Goal: Task Accomplishment & Management: Manage account settings

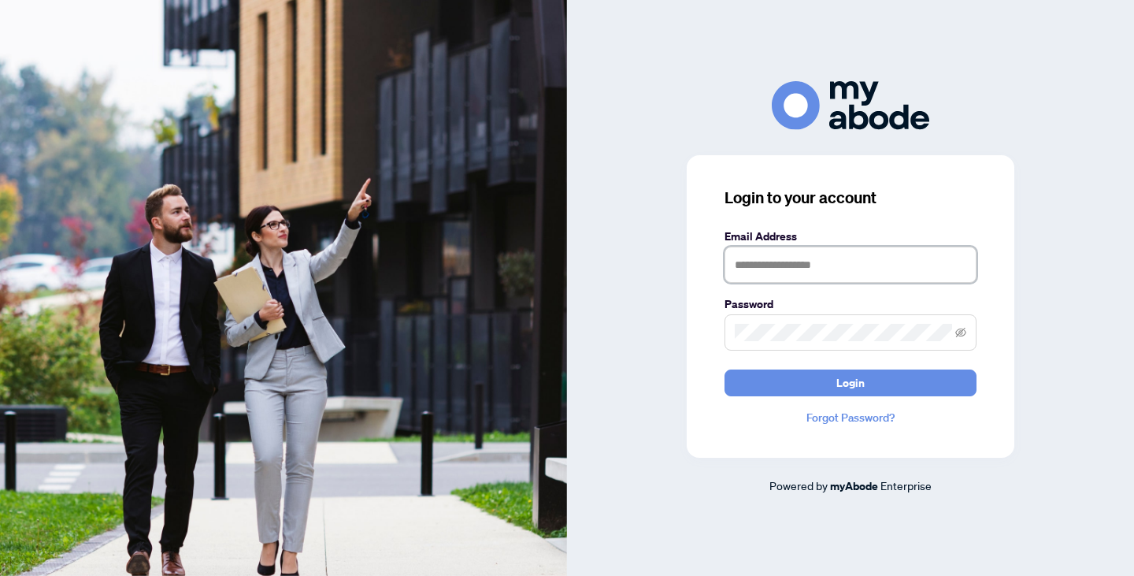
click at [797, 264] on input "text" at bounding box center [851, 265] width 252 height 36
type input "**********"
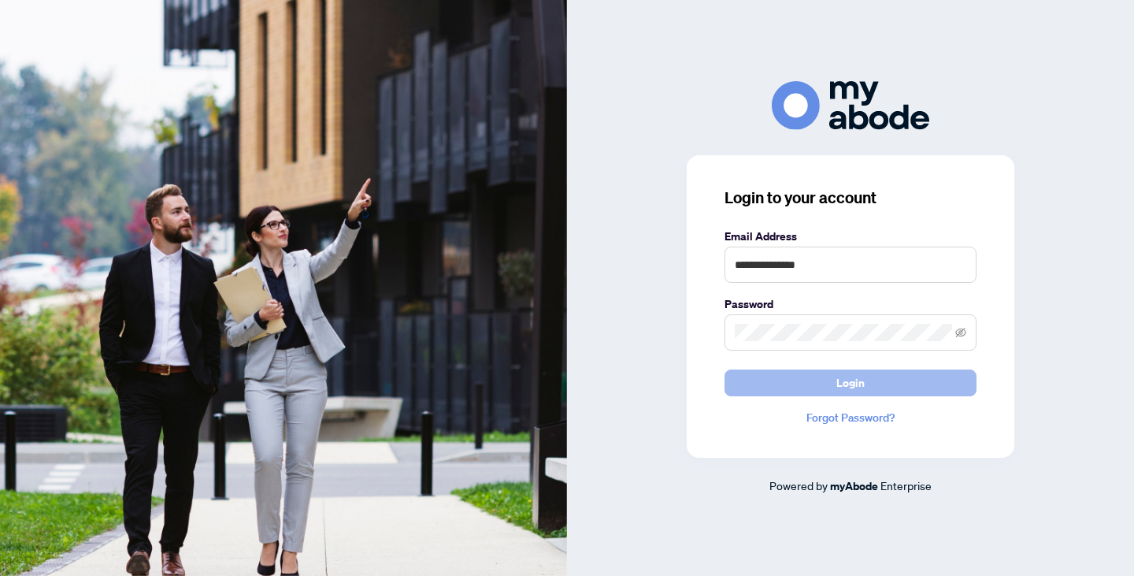
click at [841, 380] on span "Login" at bounding box center [851, 382] width 28 height 25
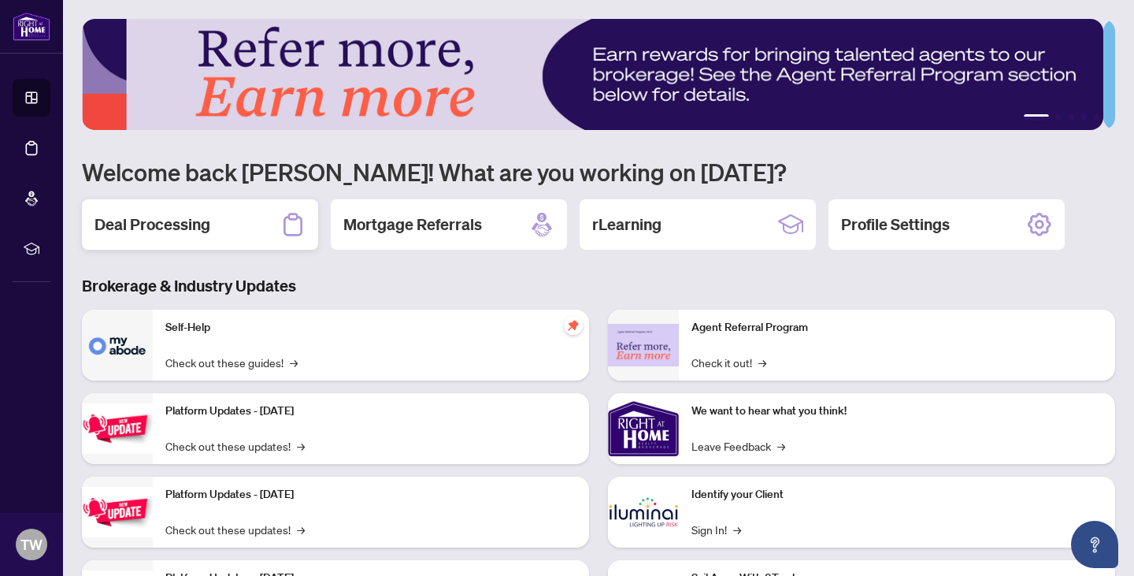
click at [215, 217] on div "Deal Processing" at bounding box center [200, 224] width 236 height 50
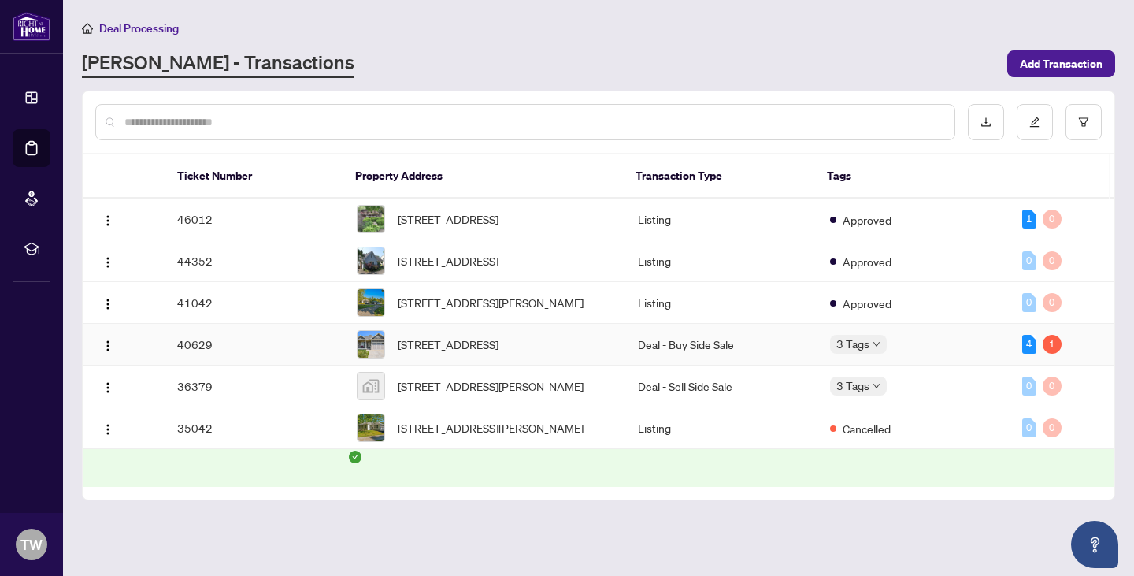
click at [284, 359] on td "40629" at bounding box center [255, 345] width 180 height 42
click at [243, 265] on td "44352" at bounding box center [255, 261] width 180 height 42
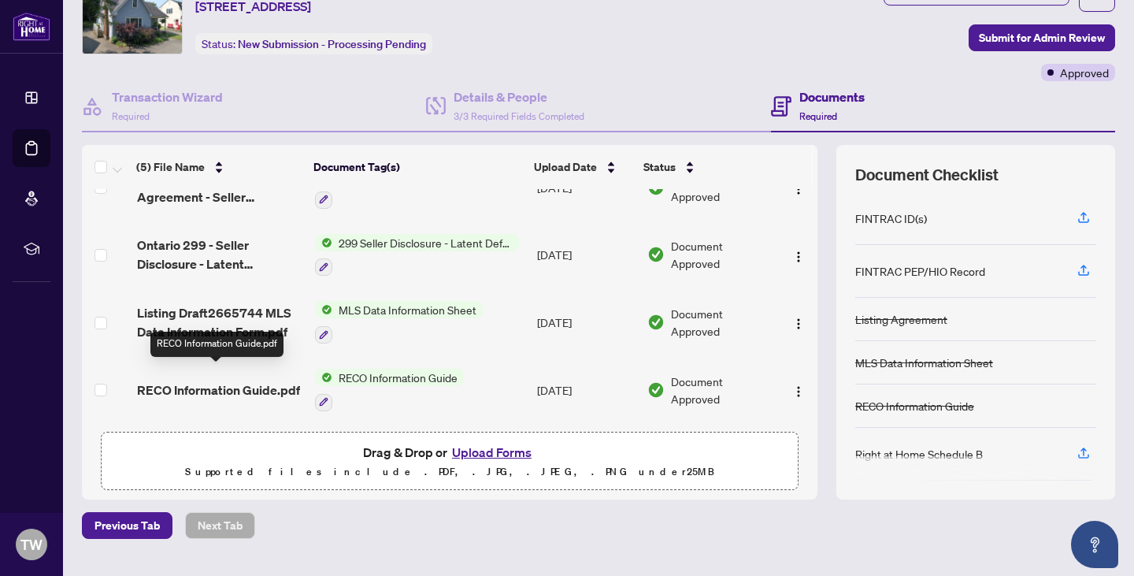
scroll to position [72, 0]
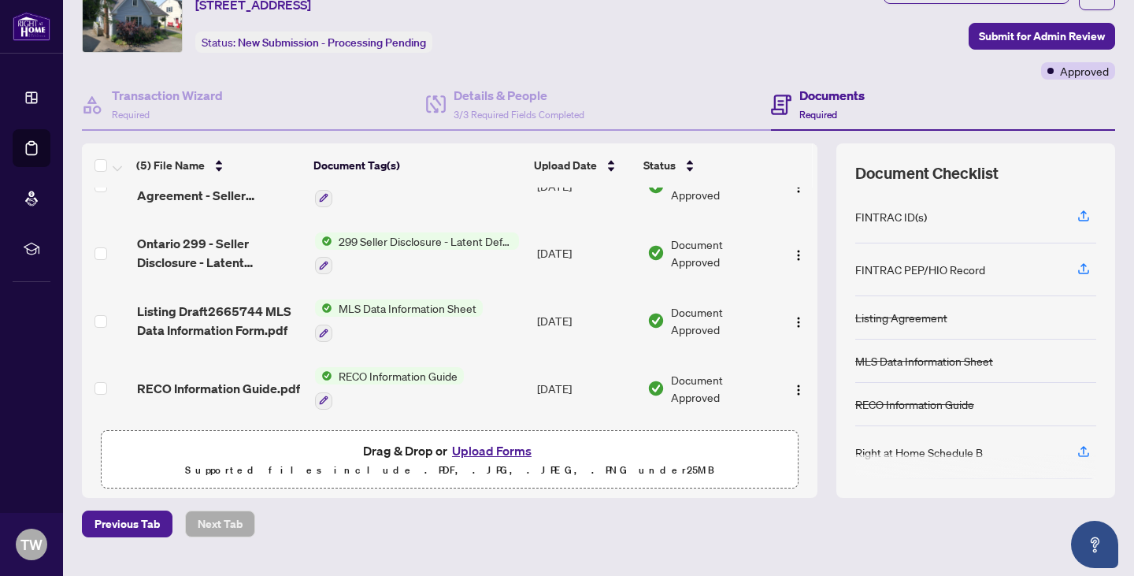
click at [479, 448] on button "Upload Forms" at bounding box center [491, 450] width 89 height 20
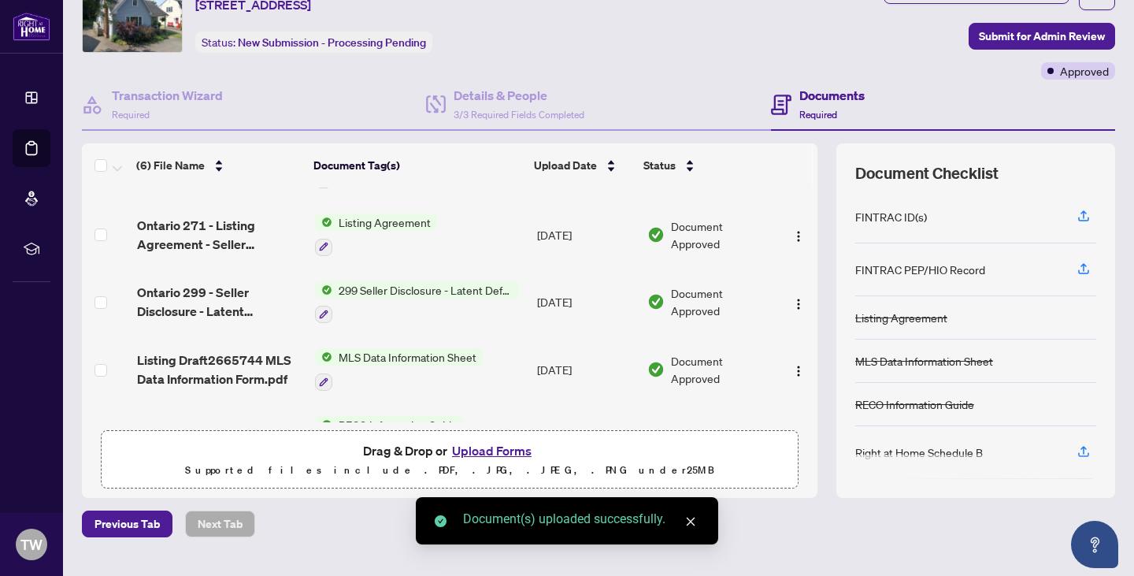
scroll to position [0, 0]
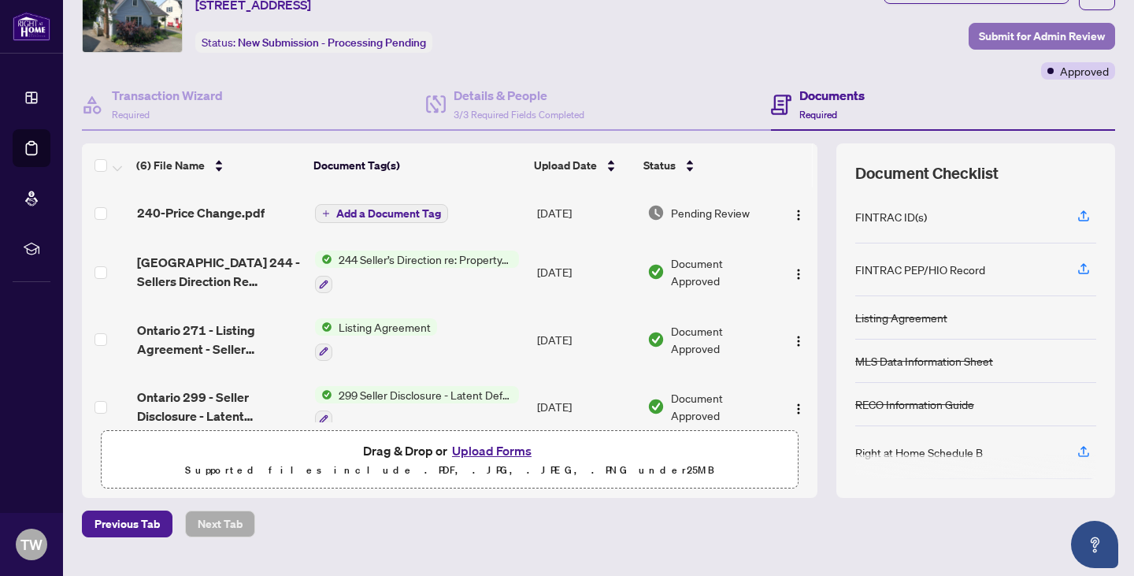
click at [988, 25] on span "Submit for Admin Review" at bounding box center [1042, 36] width 126 height 25
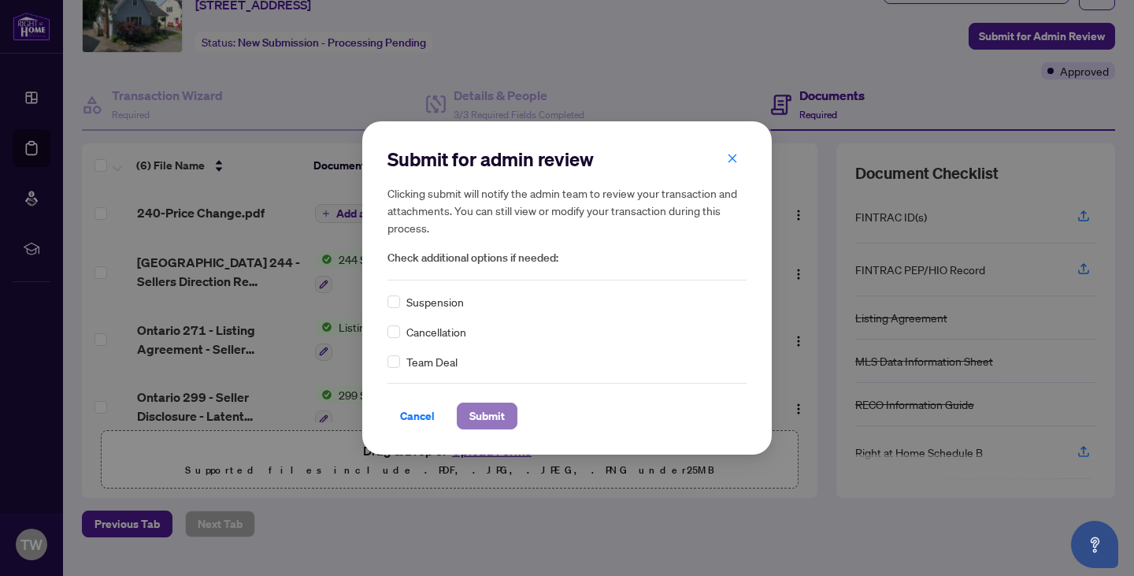
click at [477, 414] on span "Submit" at bounding box center [486, 415] width 35 height 25
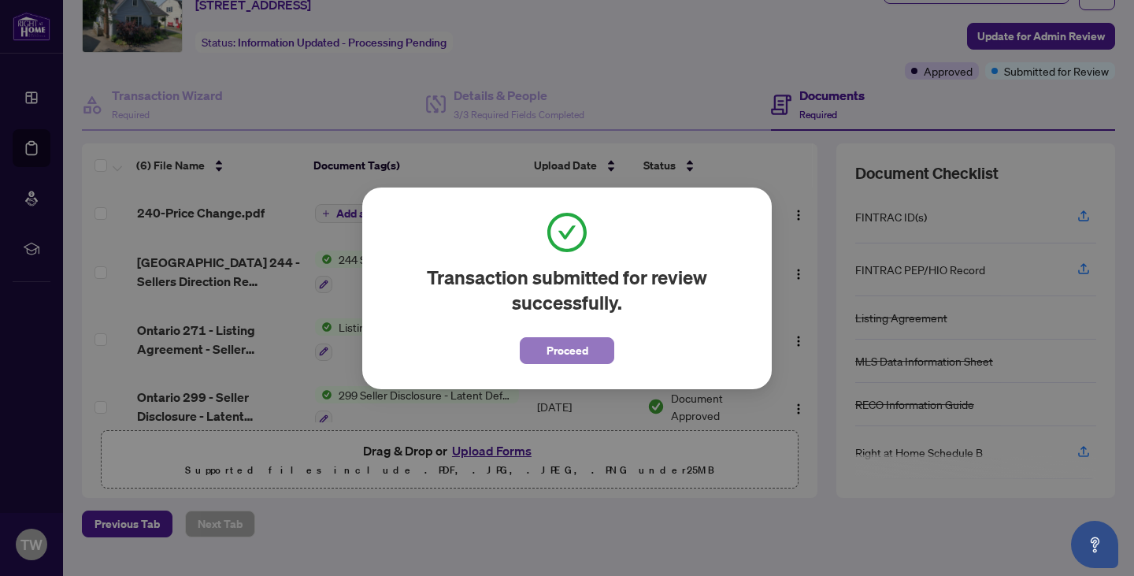
click at [562, 347] on span "Proceed" at bounding box center [568, 350] width 42 height 25
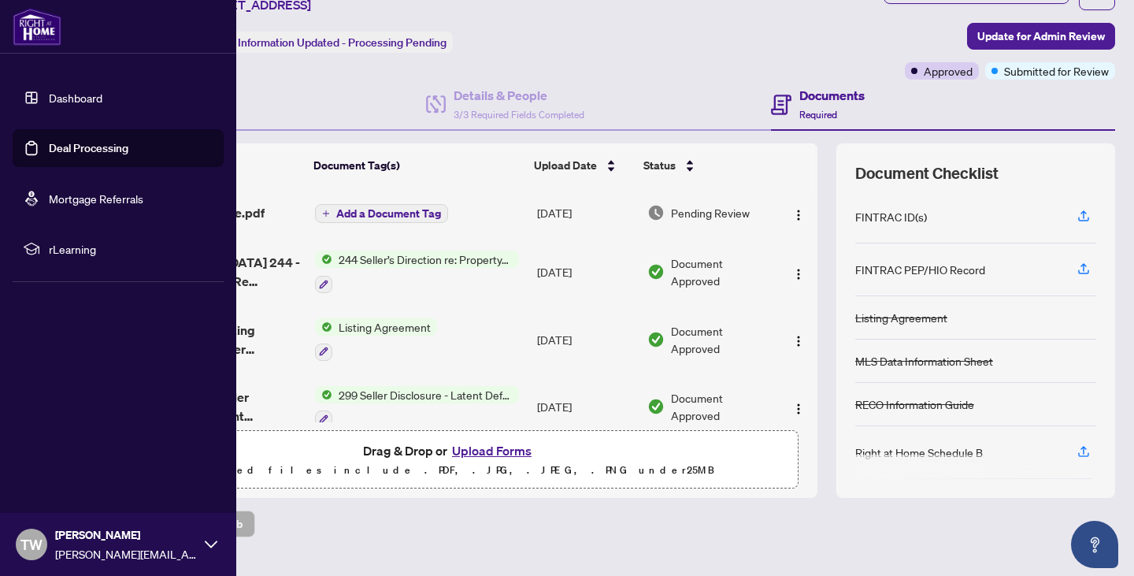
click at [32, 31] on img at bounding box center [37, 27] width 49 height 38
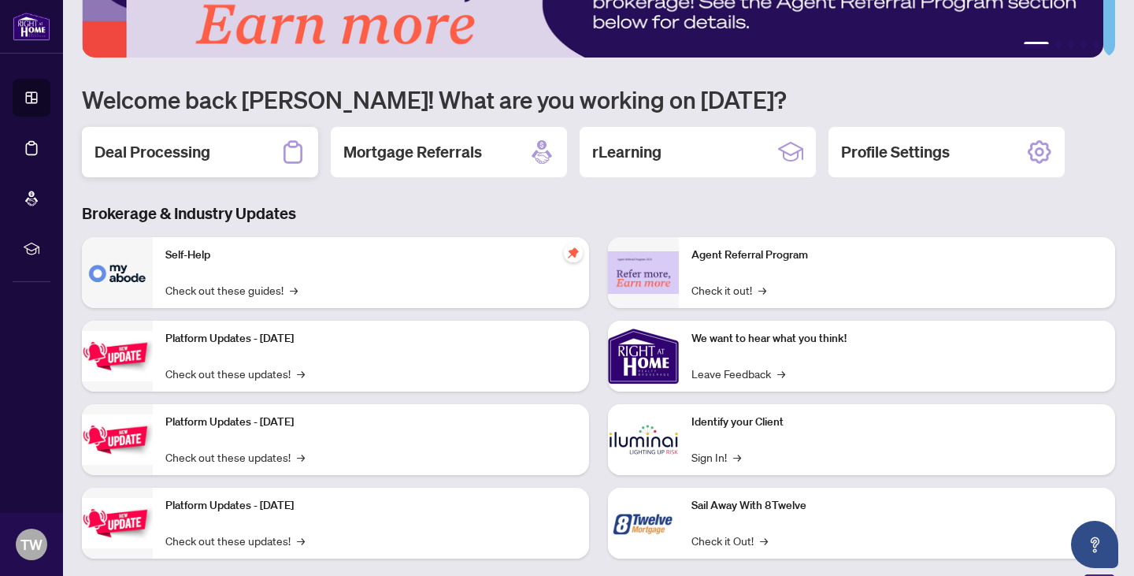
click at [182, 147] on h2 "Deal Processing" at bounding box center [153, 152] width 116 height 22
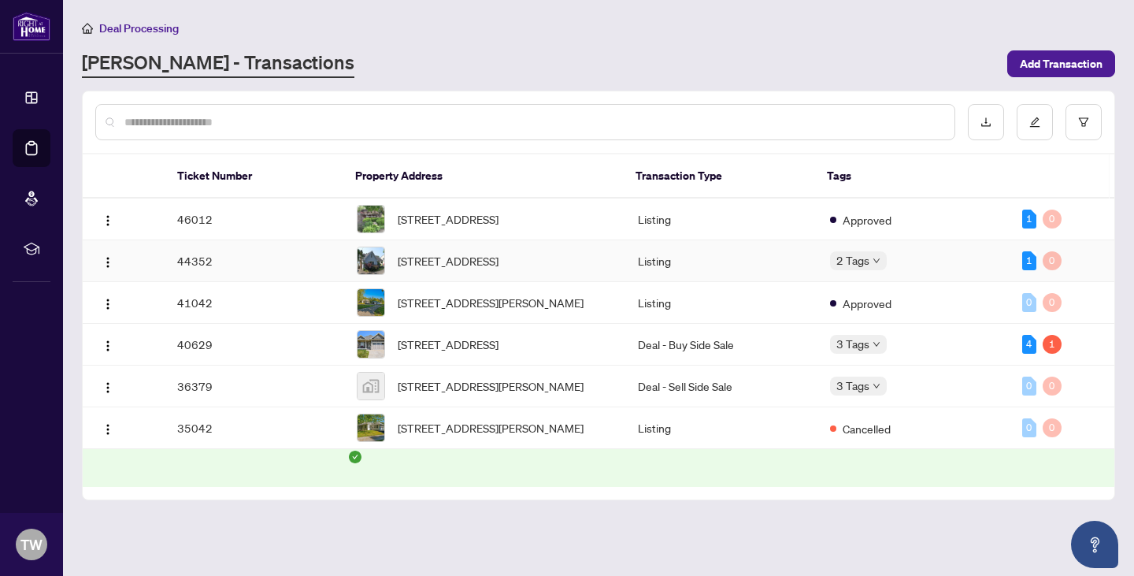
click at [226, 268] on td "44352" at bounding box center [255, 261] width 180 height 42
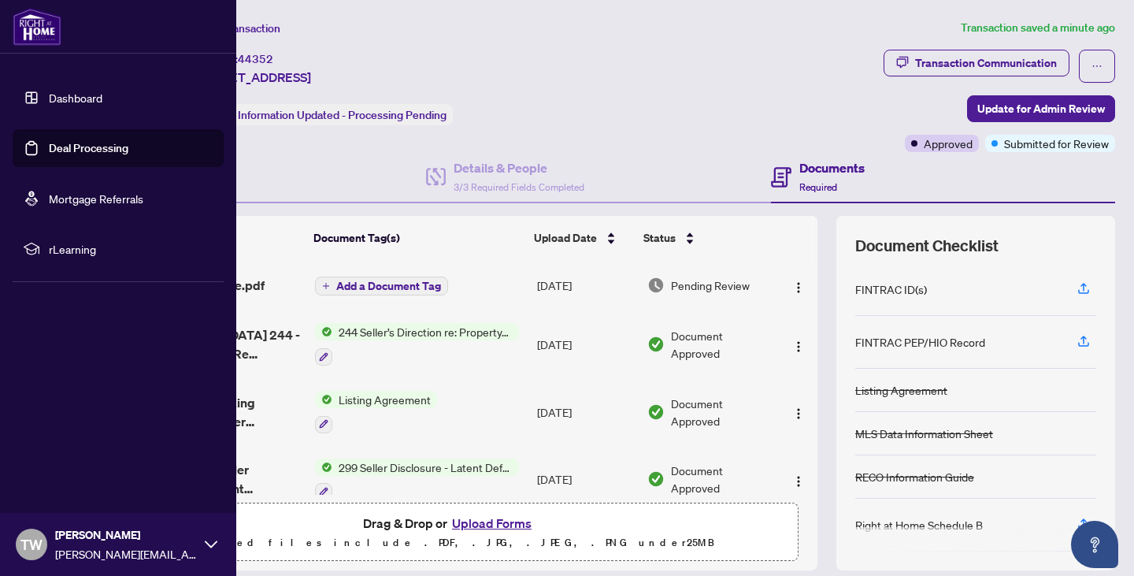
click at [33, 28] on img at bounding box center [37, 27] width 49 height 38
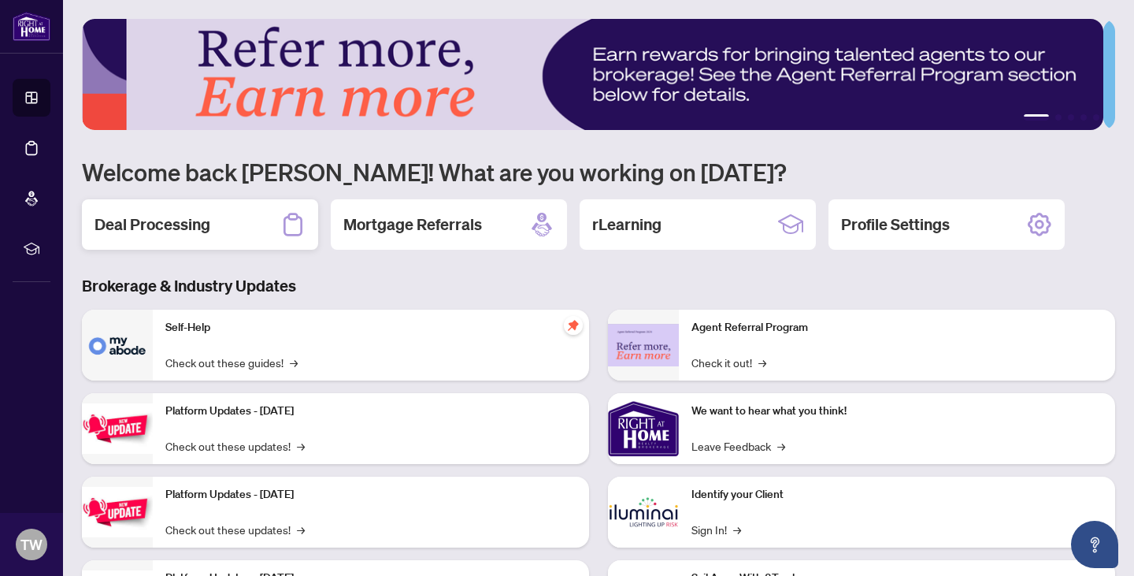
click at [155, 219] on h2 "Deal Processing" at bounding box center [153, 224] width 116 height 22
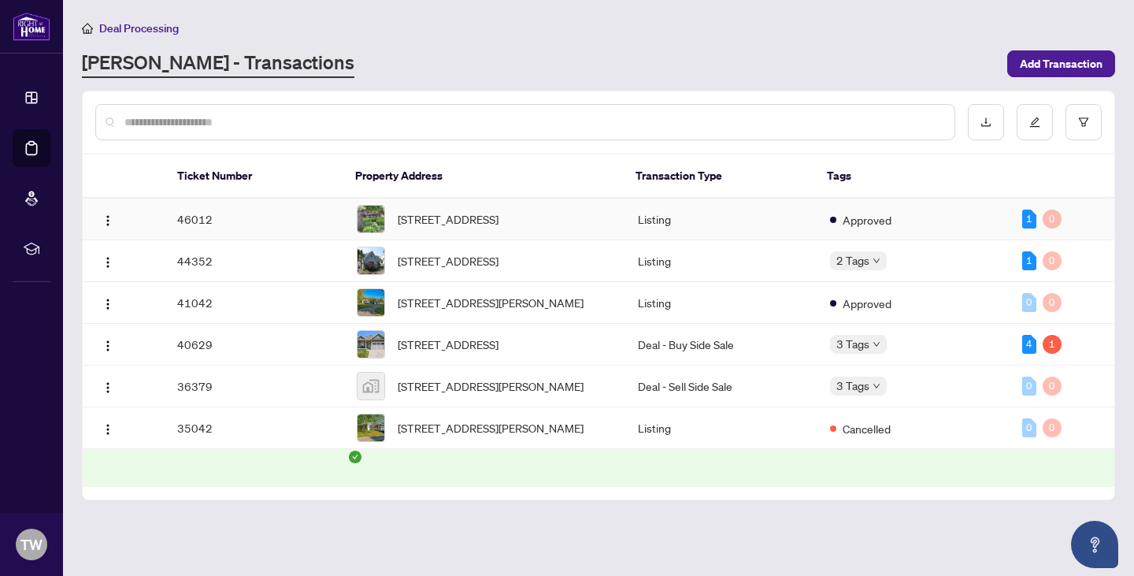
click at [247, 219] on td "46012" at bounding box center [255, 219] width 180 height 42
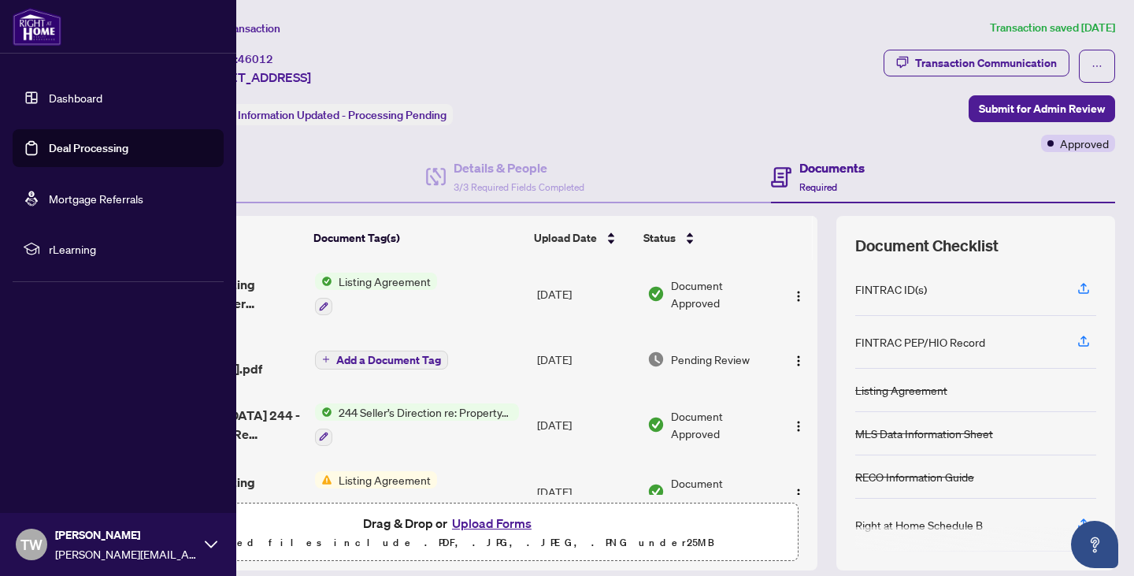
click at [38, 28] on img at bounding box center [37, 27] width 49 height 38
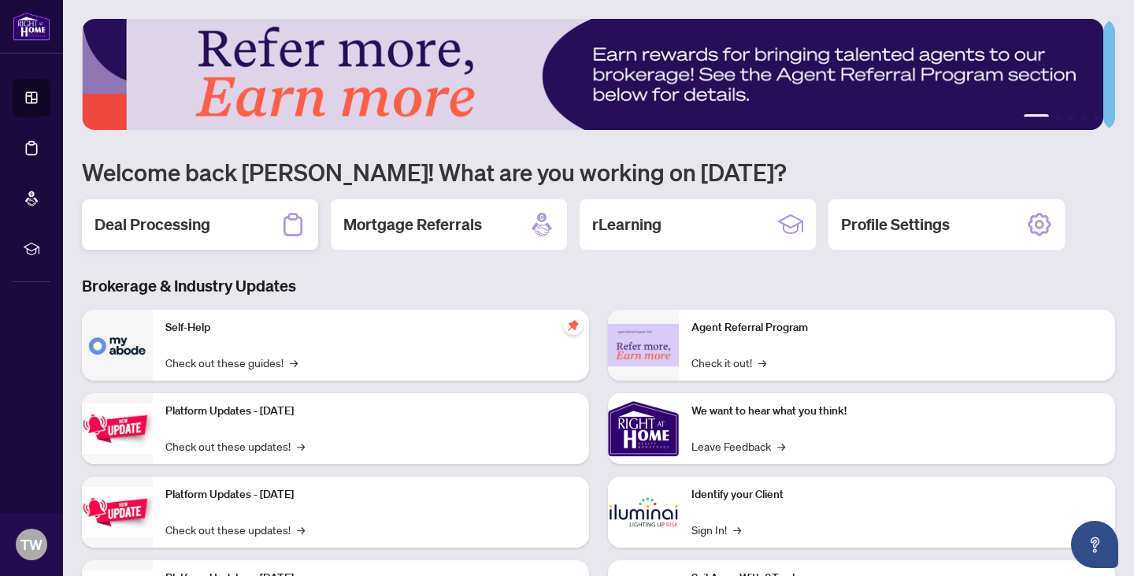
click at [165, 238] on div "Deal Processing" at bounding box center [200, 224] width 236 height 50
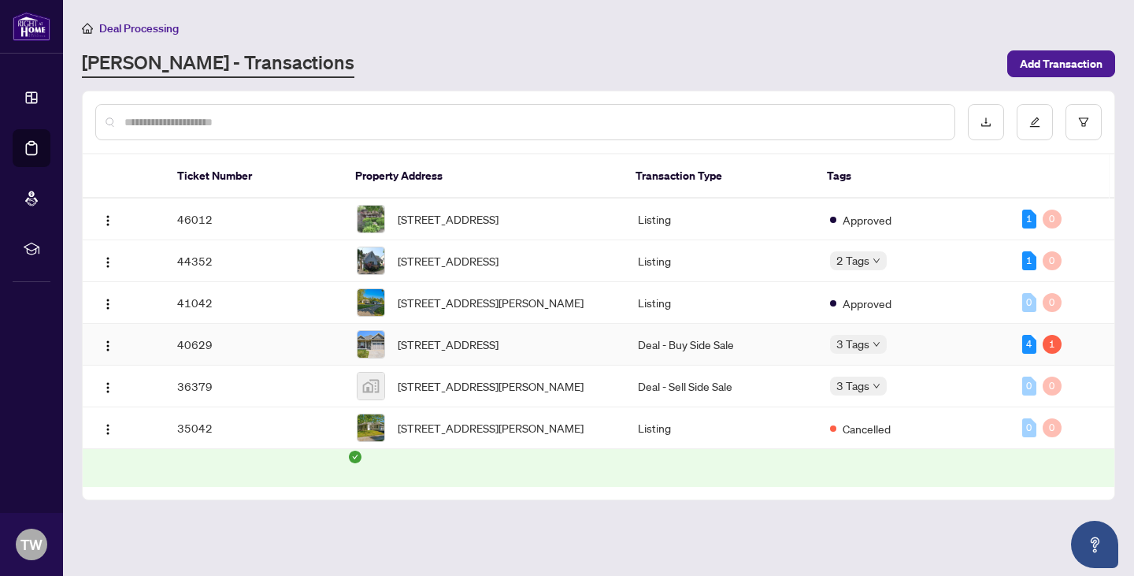
click at [236, 365] on td "40629" at bounding box center [255, 345] width 180 height 42
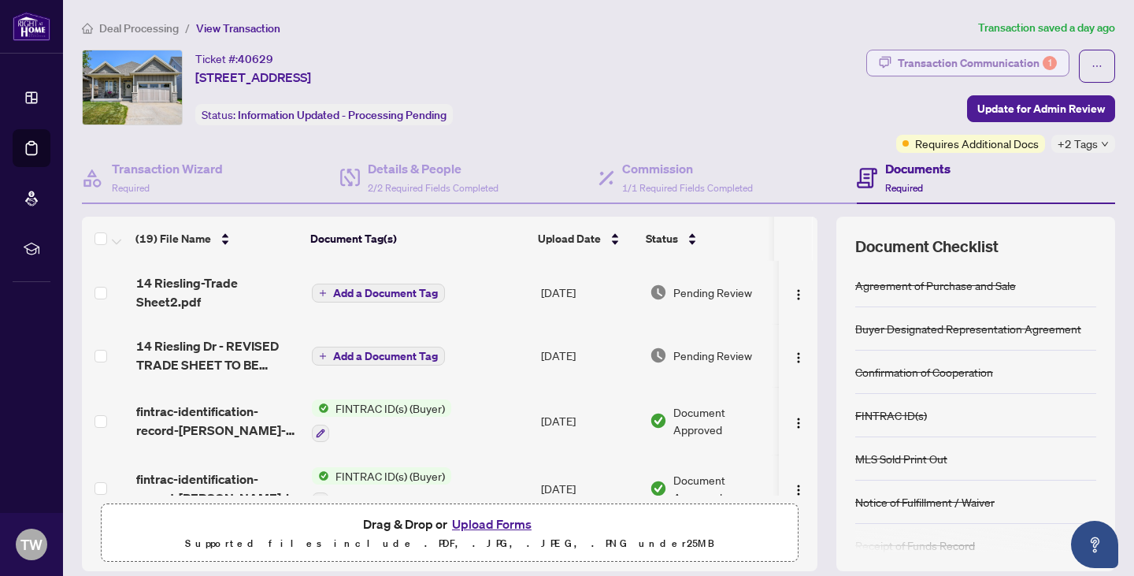
click at [928, 60] on div "Transaction Communication 1" at bounding box center [977, 62] width 159 height 25
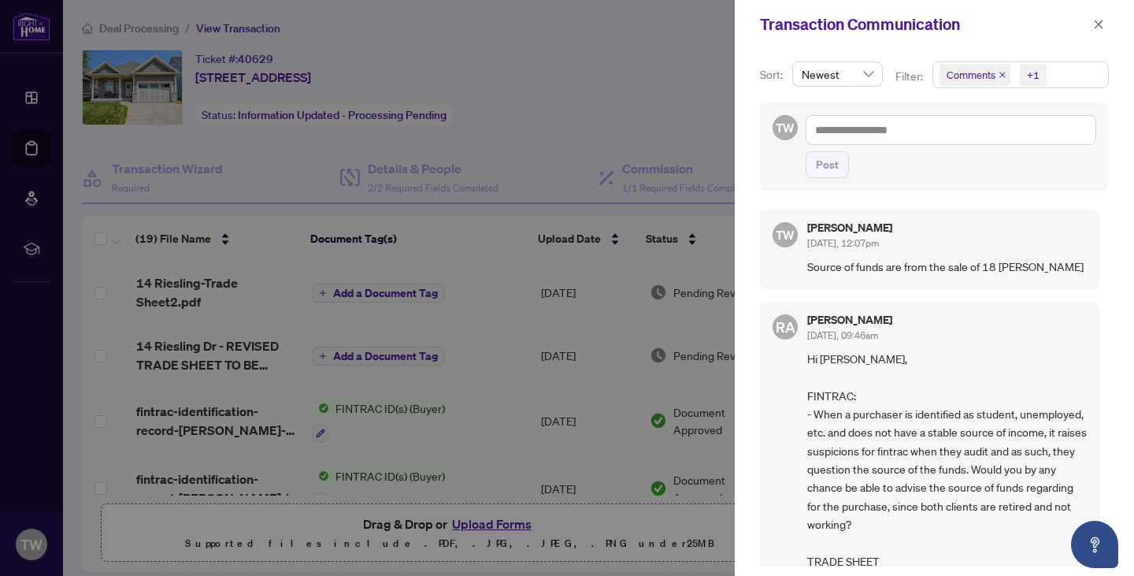
click at [644, 53] on div at bounding box center [567, 288] width 1134 height 576
click at [1096, 27] on icon "close" at bounding box center [1099, 24] width 9 height 9
